Goal: Information Seeking & Learning: Find specific fact

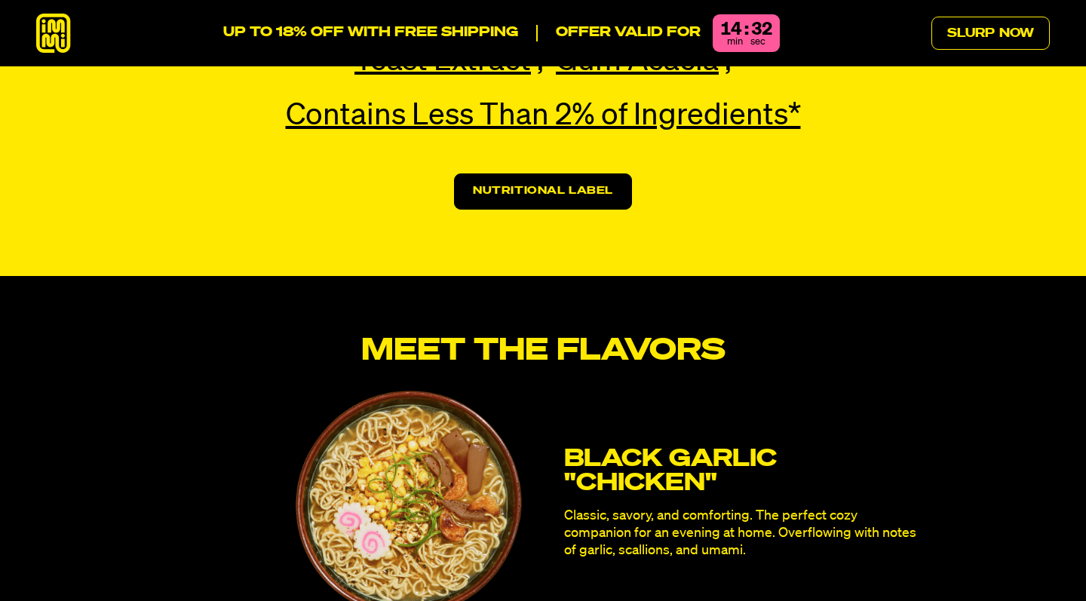
scroll to position [3868, 0]
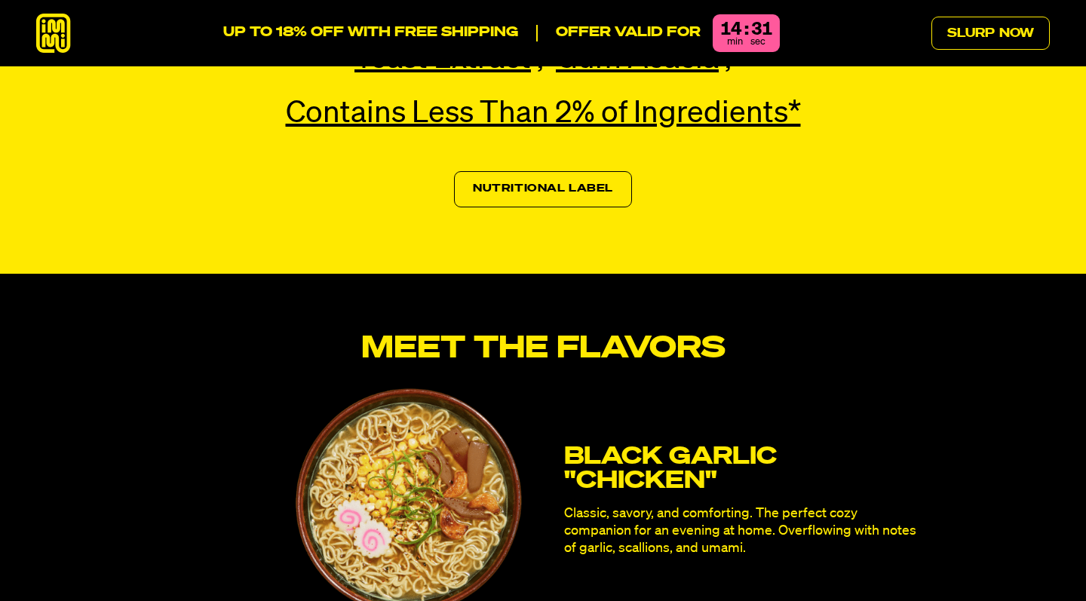
click at [592, 171] on link "Nutritional Label" at bounding box center [543, 189] width 178 height 36
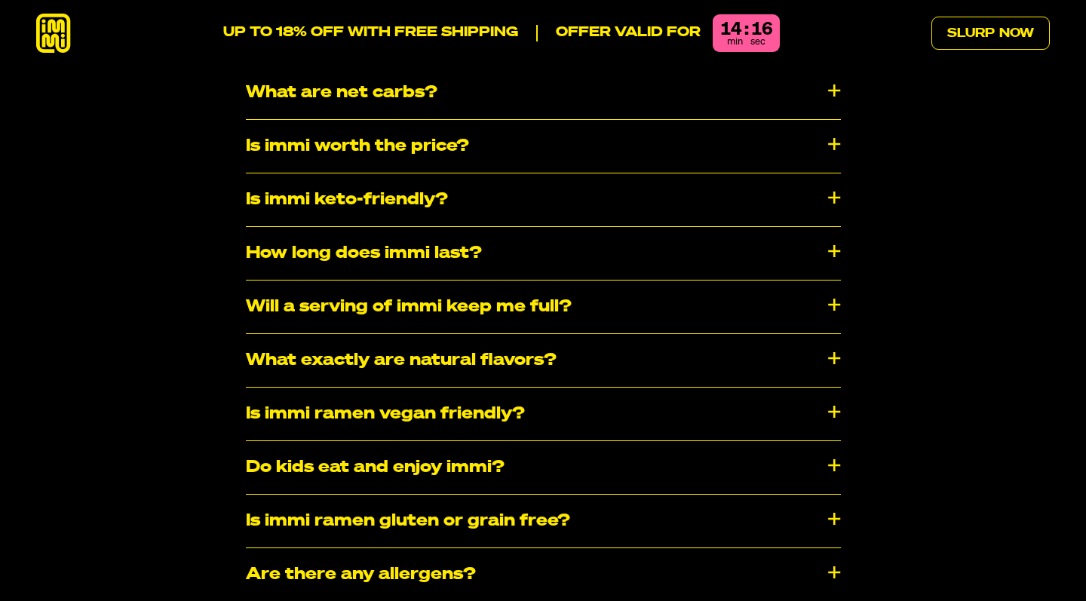
scroll to position [8102, 0]
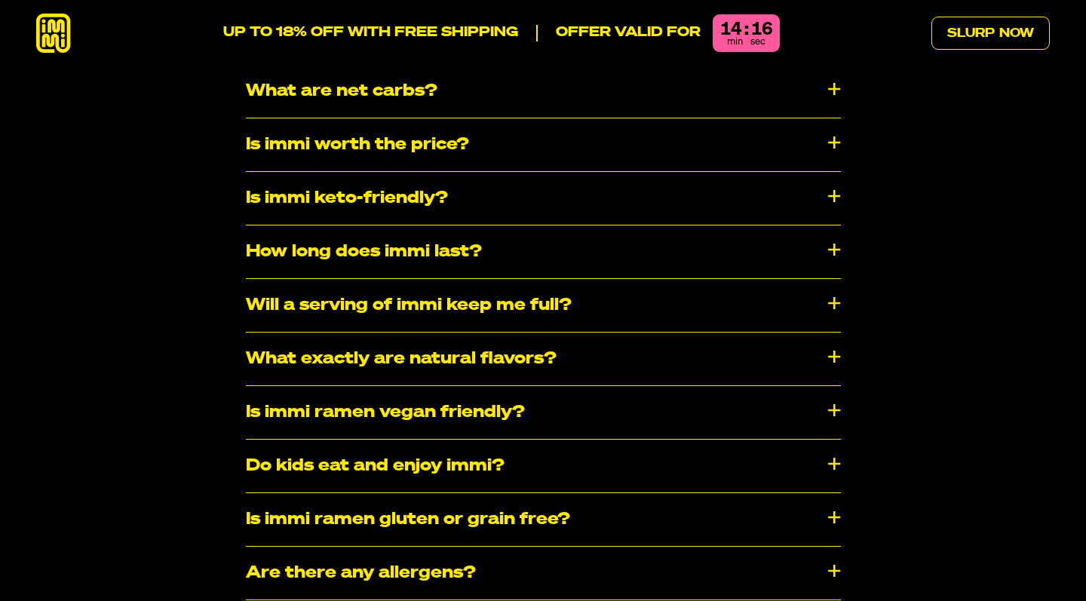
click at [440, 493] on div "Is immi ramen gluten or grain free?" at bounding box center [543, 519] width 595 height 53
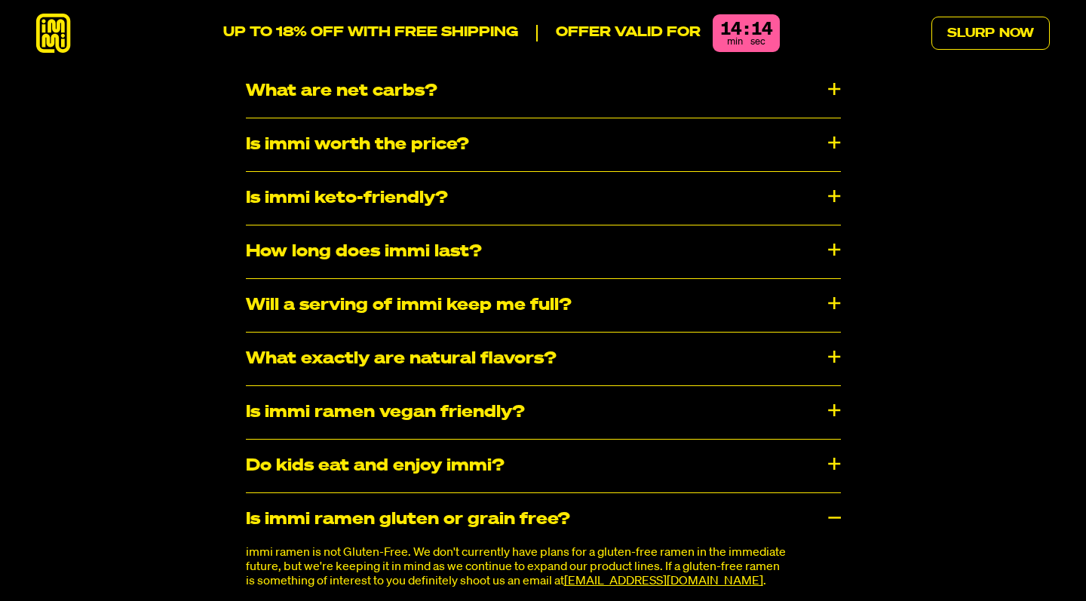
scroll to position [8058, 0]
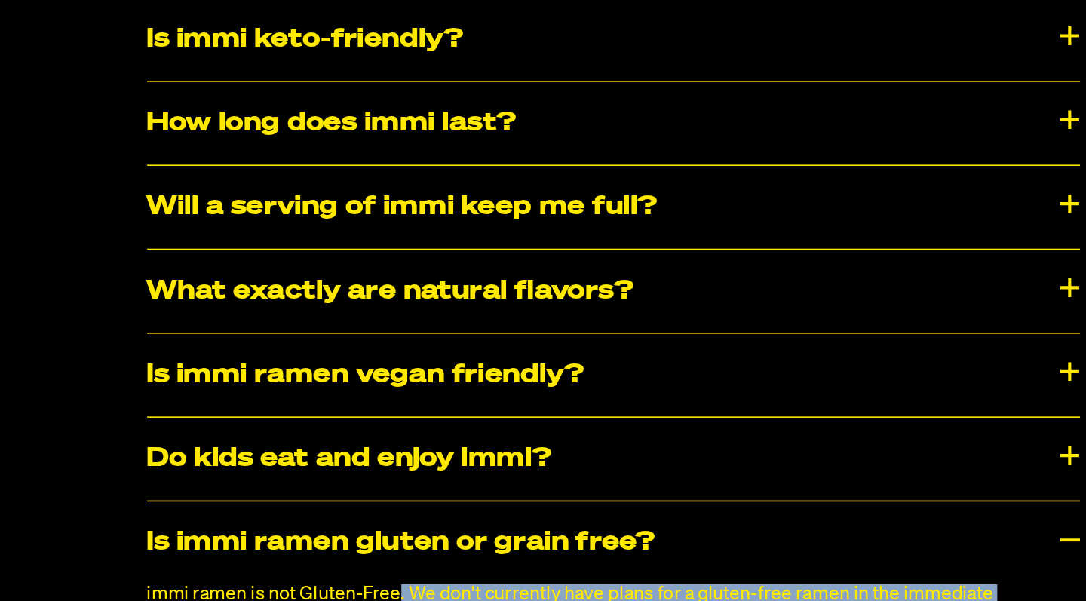
drag, startPoint x: 254, startPoint y: 316, endPoint x: 364, endPoint y: 341, distance: 112.2
click at [365, 591] on p "immi ramen is not Gluten-Free. We don't currently have plans for a gluten-free …" at bounding box center [517, 613] width 542 height 44
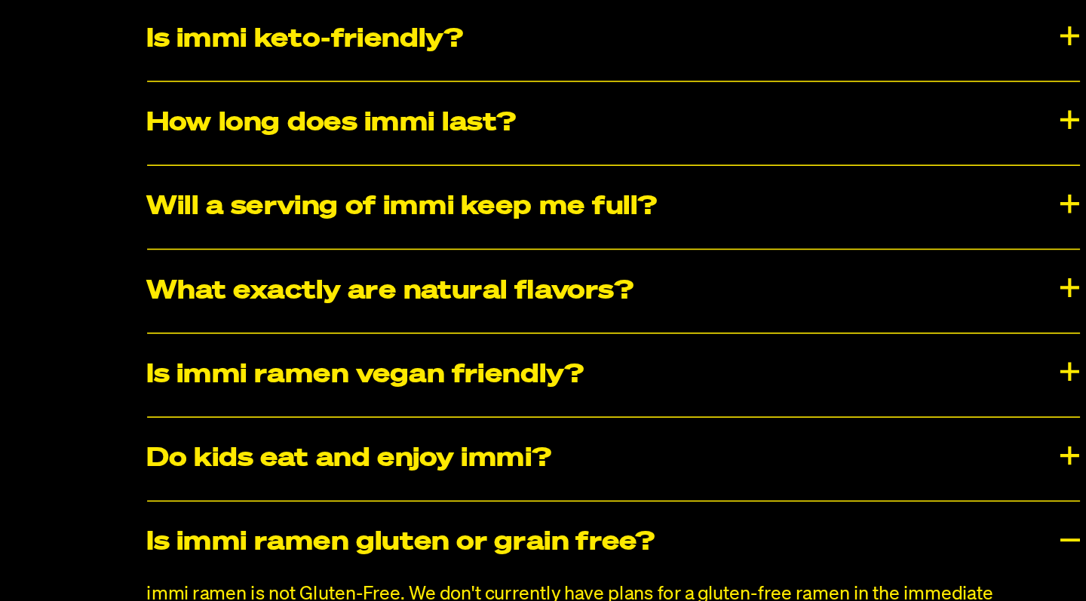
drag, startPoint x: 365, startPoint y: 342, endPoint x: 454, endPoint y: 342, distance: 89.0
click at [454, 591] on p "immi ramen is not Gluten-Free. We don't currently have plans for a gluten-free …" at bounding box center [517, 613] width 542 height 44
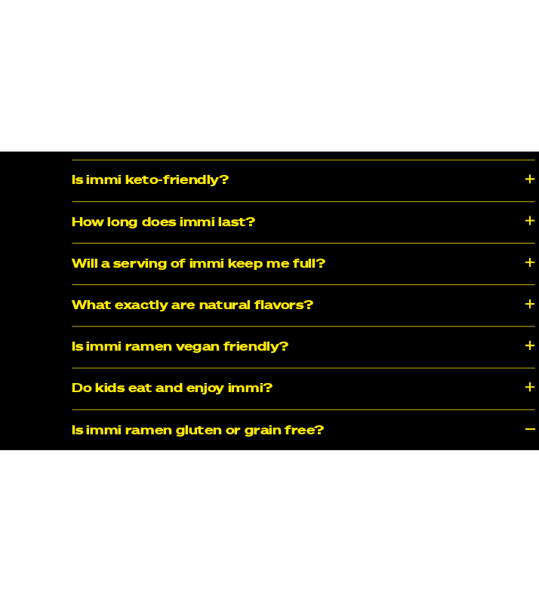
scroll to position [8187, 0]
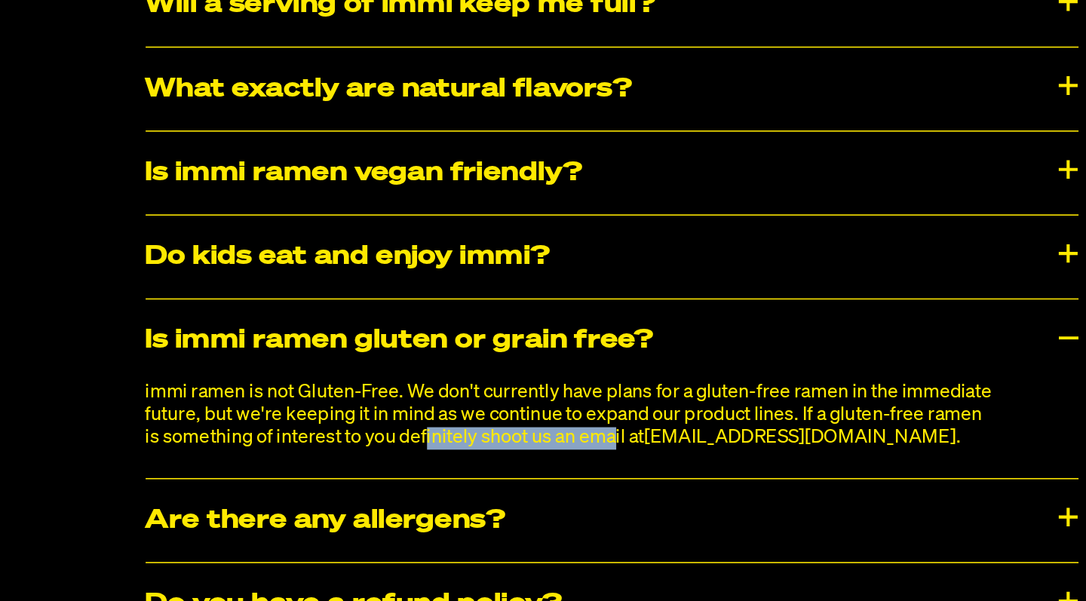
click at [564, 491] on link "[EMAIL_ADDRESS][DOMAIN_NAME]" at bounding box center [663, 497] width 199 height 12
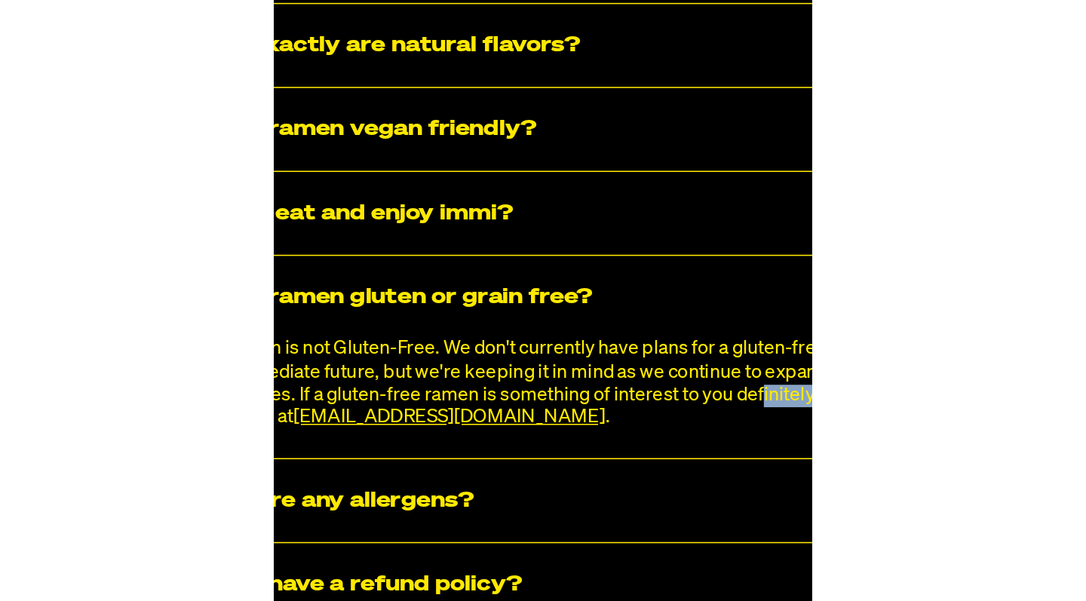
scroll to position [8633, 0]
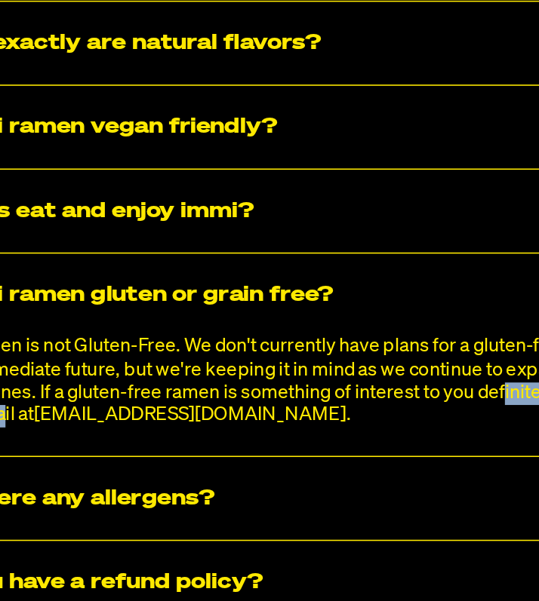
drag, startPoint x: 133, startPoint y: 220, endPoint x: 26, endPoint y: 215, distance: 107.2
click at [44, 431] on p "immi ramen is not Gluten-Free. We don't currently have plans for a gluten-free …" at bounding box center [269, 460] width 451 height 58
copy p "immi ramen is not Gluten-Free. We don't currently have plans for a gluten-free …"
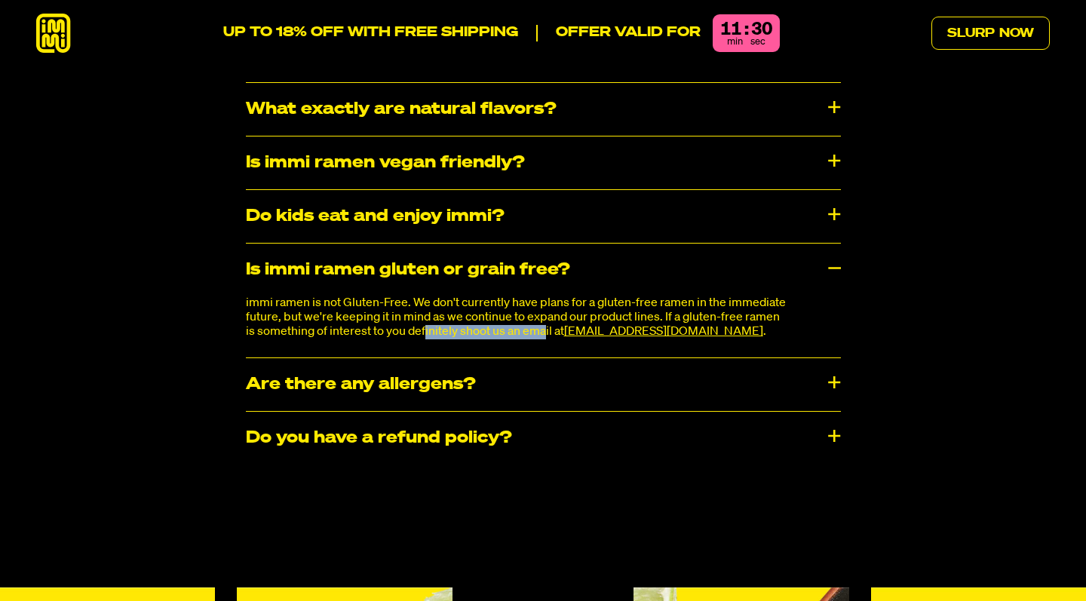
scroll to position [8338, 0]
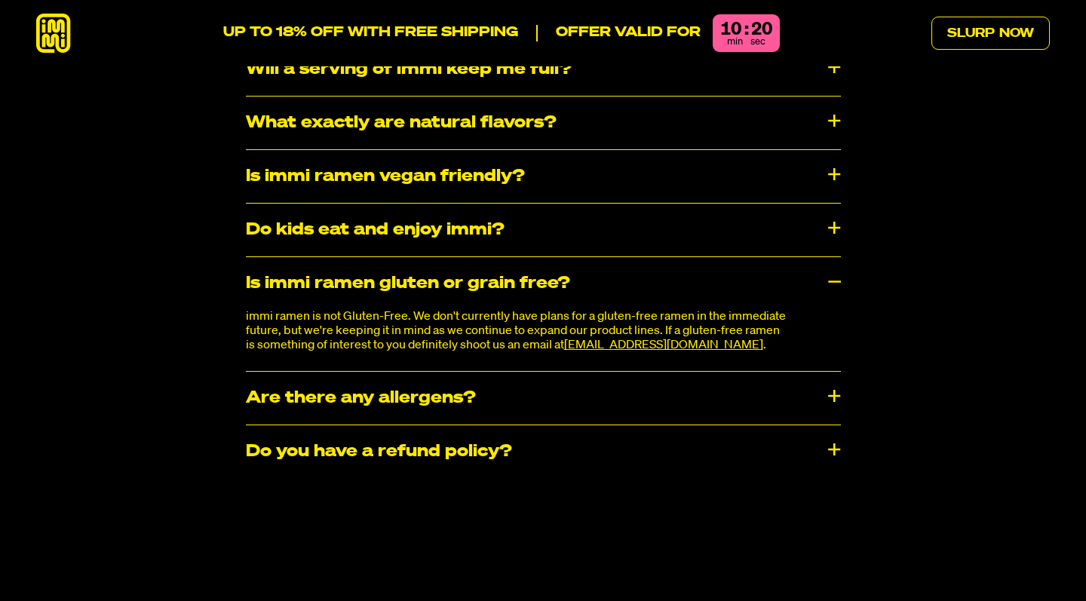
click at [718, 372] on div "​​Are there any allergens?" at bounding box center [543, 398] width 595 height 53
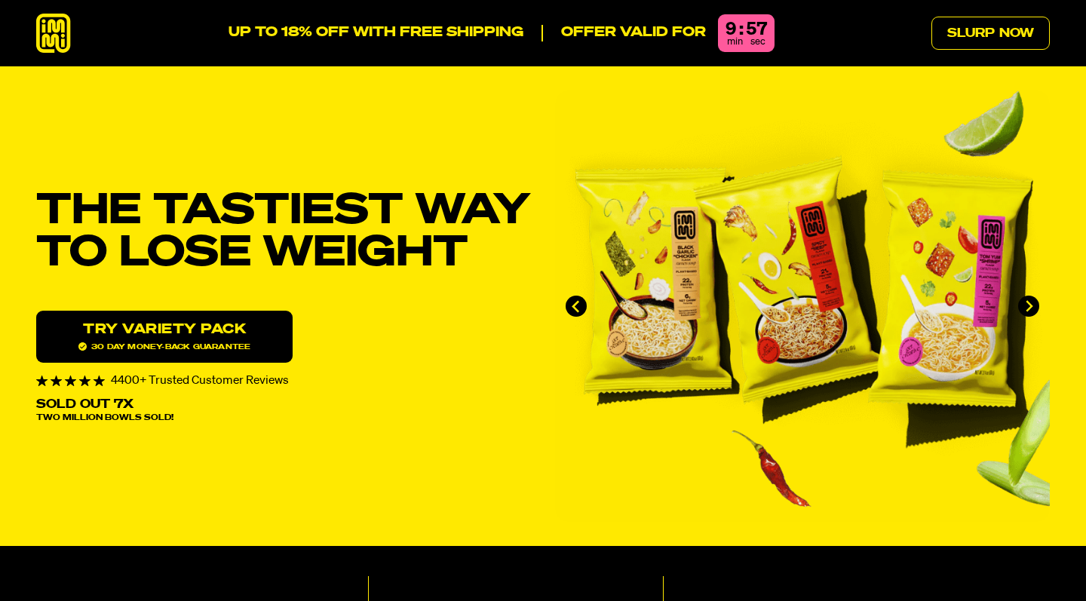
scroll to position [0, 0]
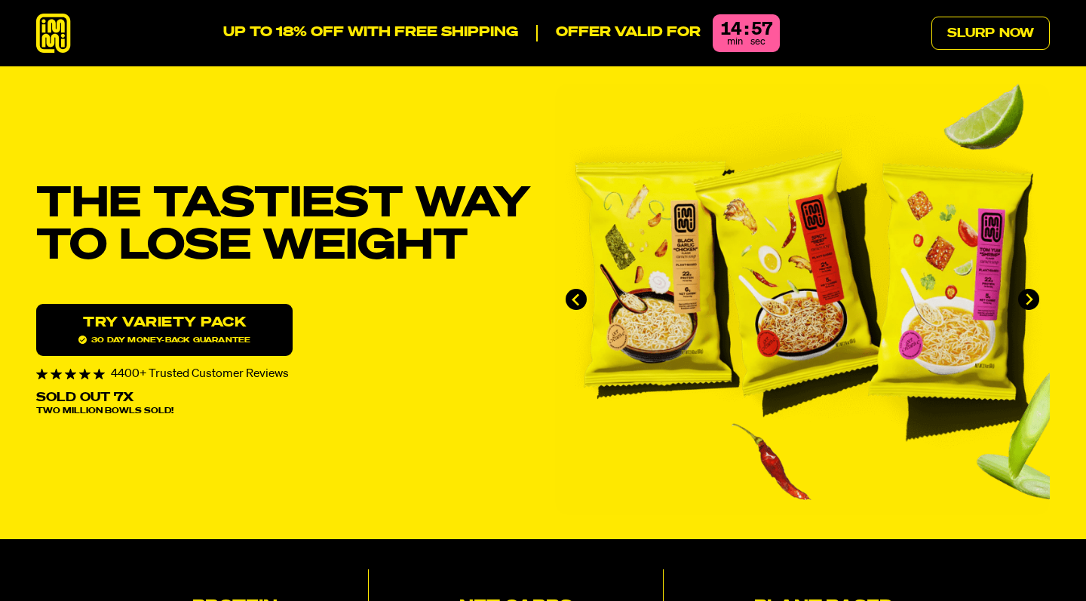
scroll to position [8, 0]
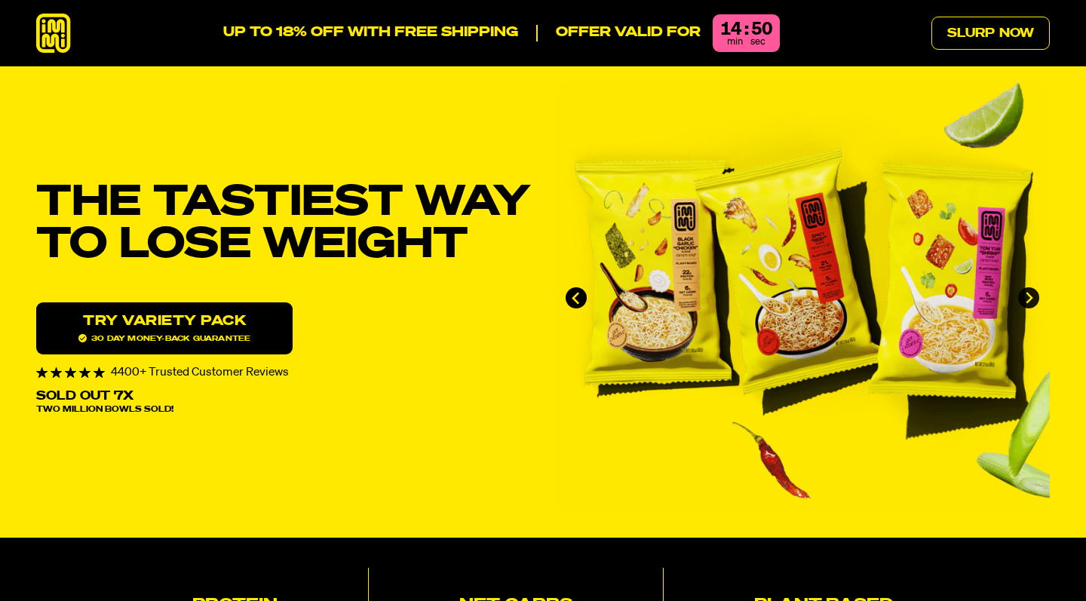
click at [1038, 298] on button "Next slide" at bounding box center [1028, 297] width 21 height 21
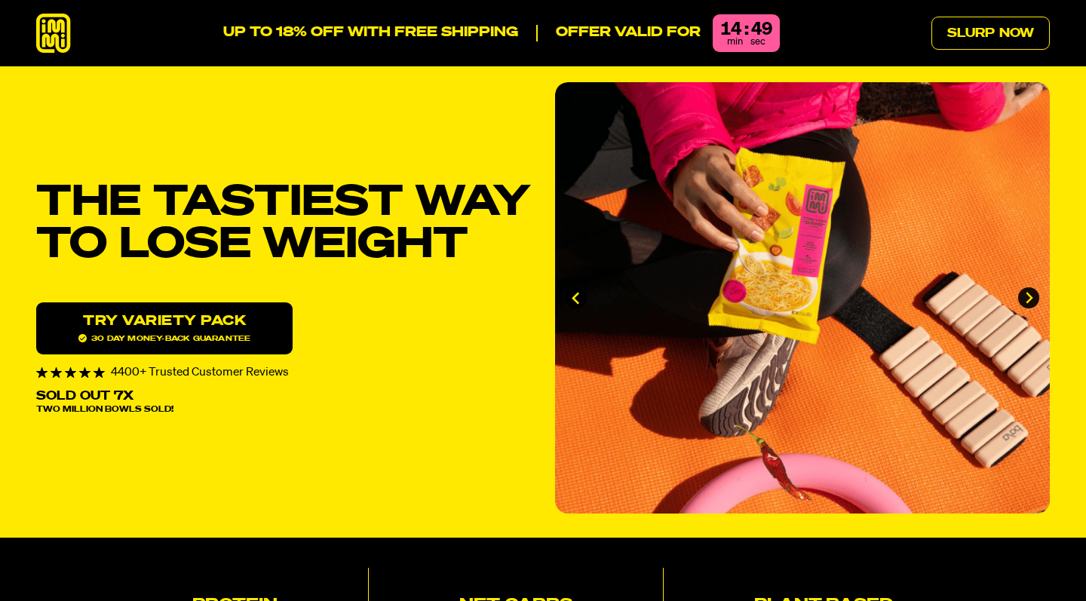
click at [1038, 298] on button "Next slide" at bounding box center [1028, 297] width 21 height 21
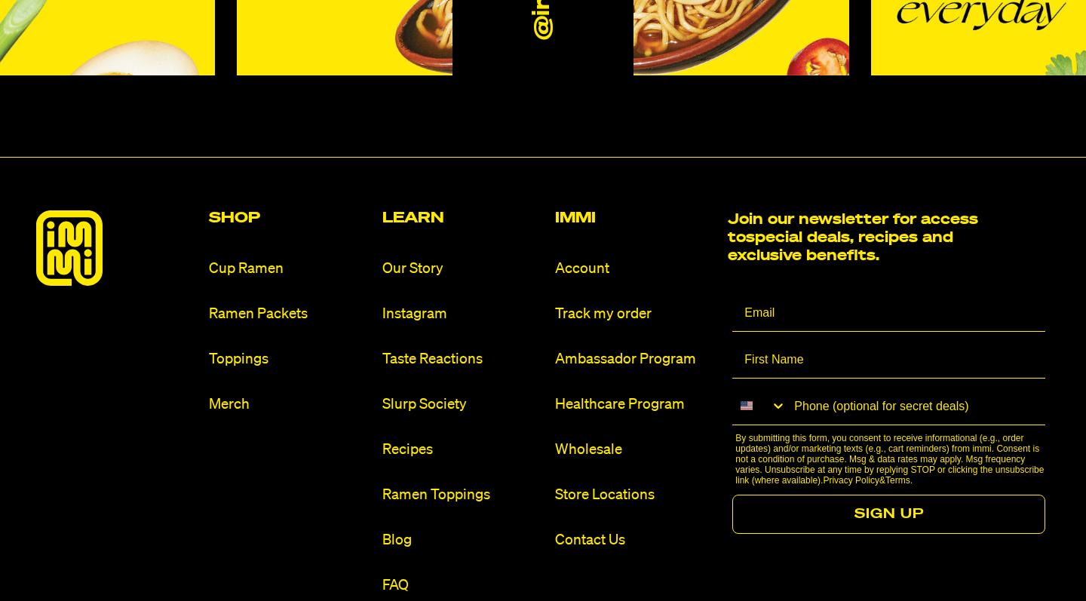
scroll to position [9032, 0]
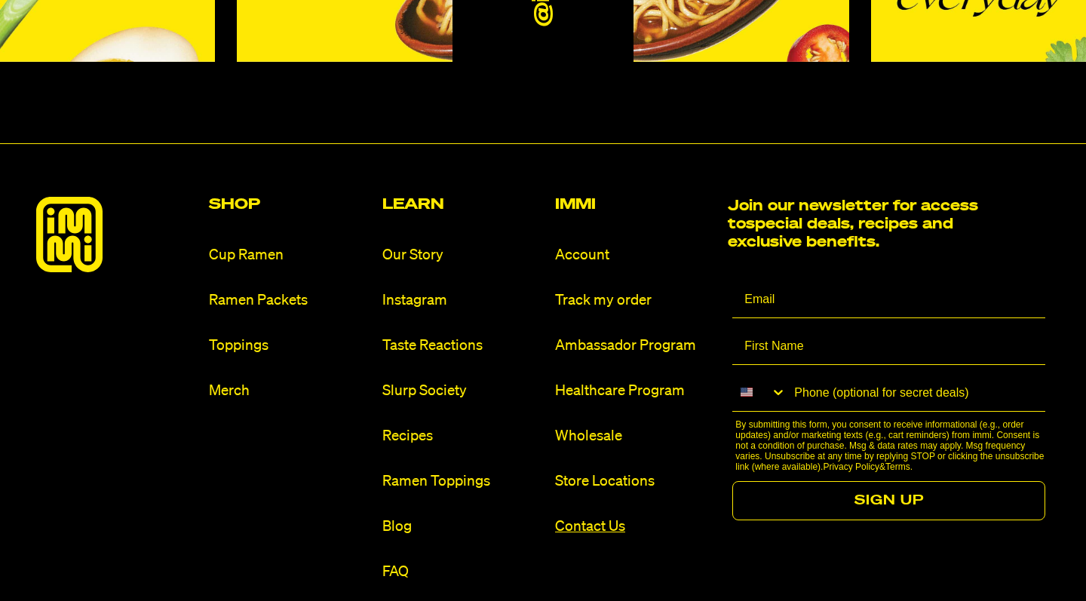
click at [578, 517] on link "Contact Us" at bounding box center [635, 527] width 161 height 20
